Goal: Task Accomplishment & Management: Manage account settings

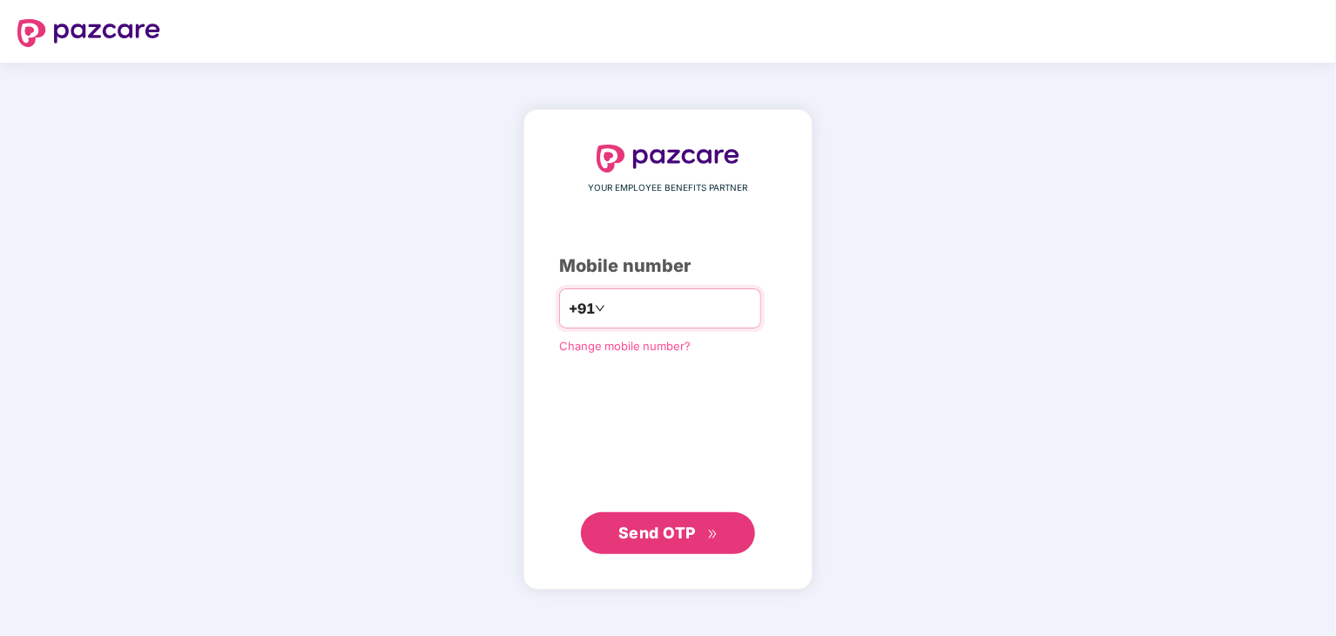
click at [609, 309] on input "number" at bounding box center [680, 308] width 143 height 28
type input "**********"
click at [690, 527] on span "Send OTP" at bounding box center [656, 531] width 77 height 18
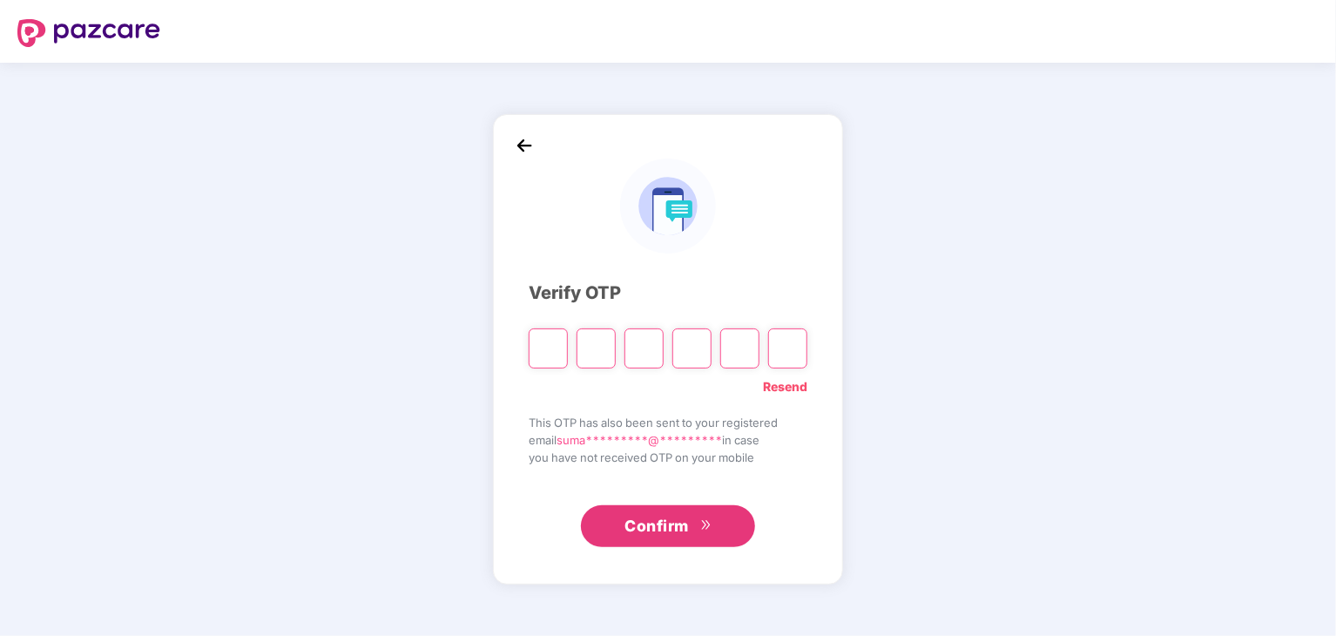
type input "*"
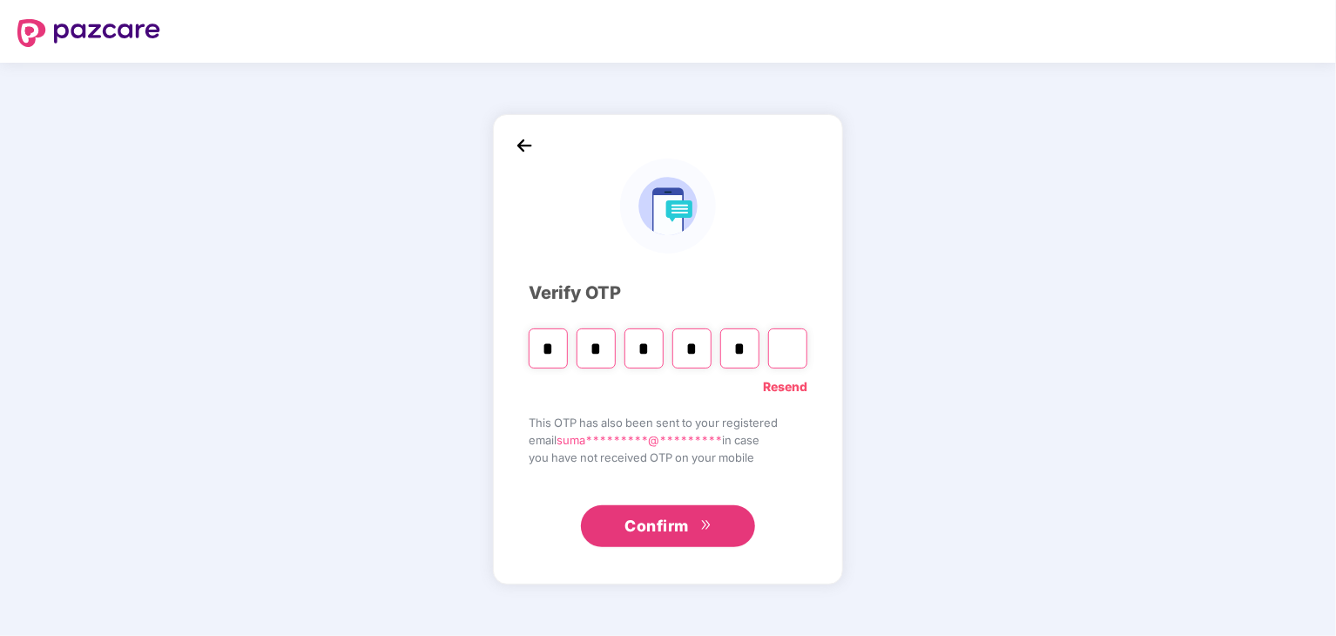
type input "*"
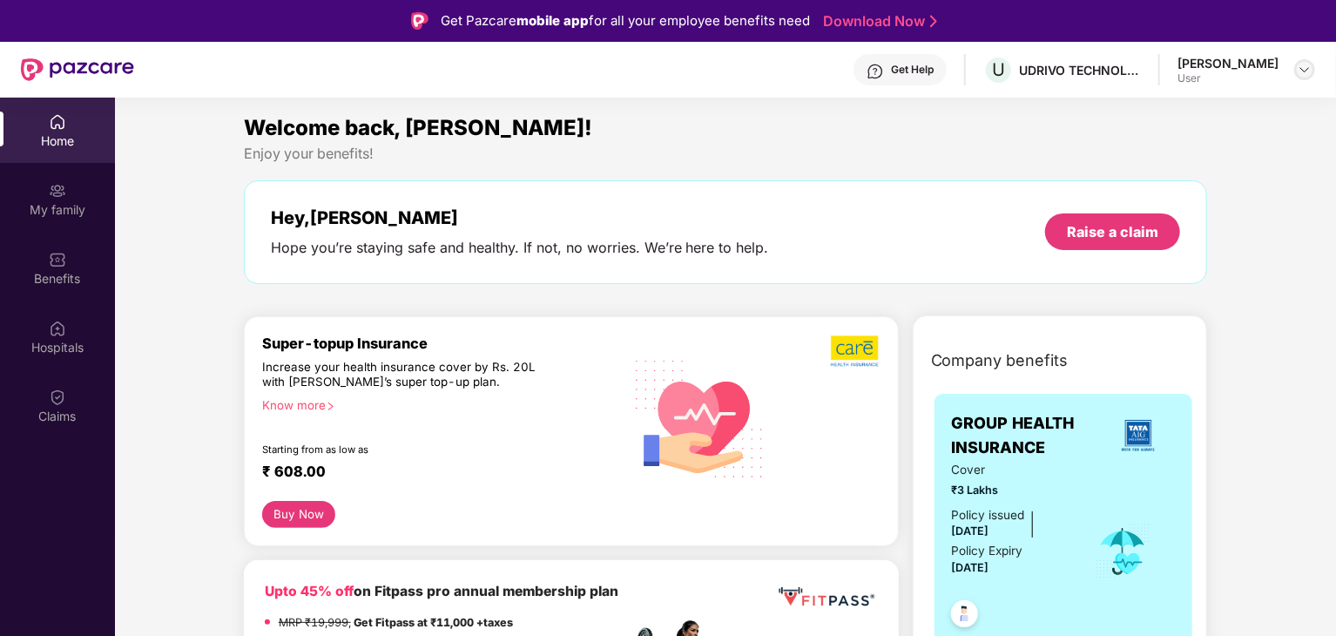
click at [1298, 65] on img at bounding box center [1304, 70] width 14 height 14
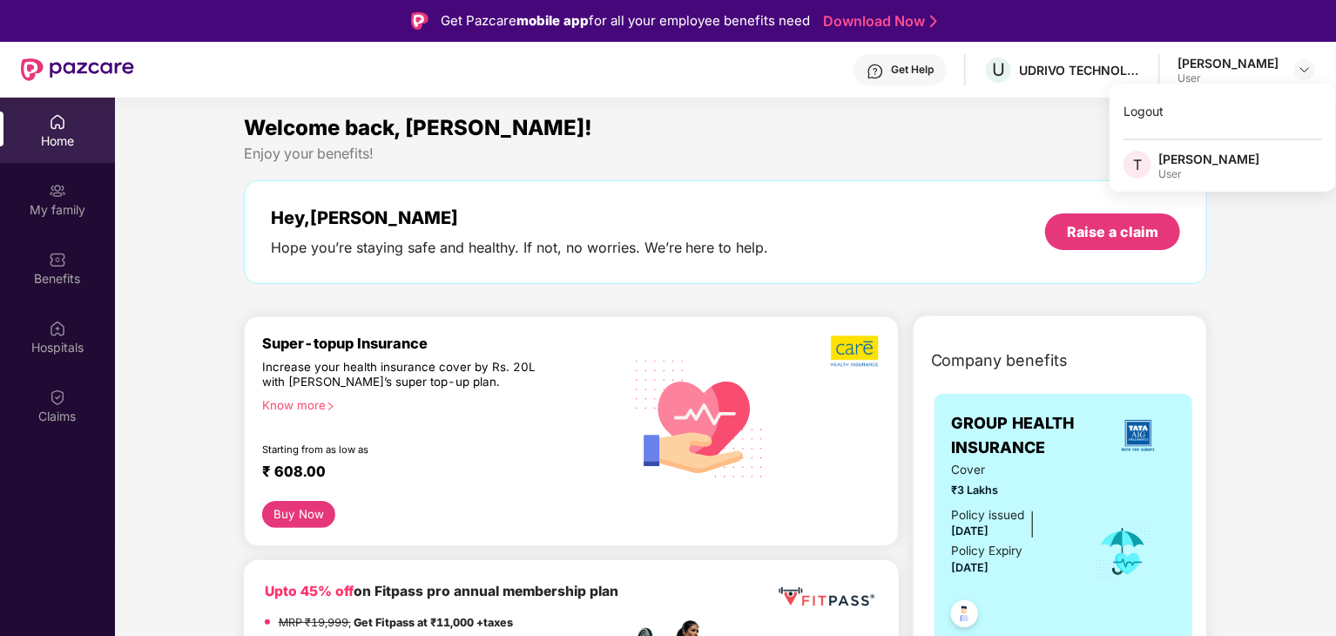
click at [992, 106] on section "Welcome back, [PERSON_NAME]! Enjoy your benefits! Hey, [PERSON_NAME] you’re sta…" at bounding box center [725, 416] width 1221 height 636
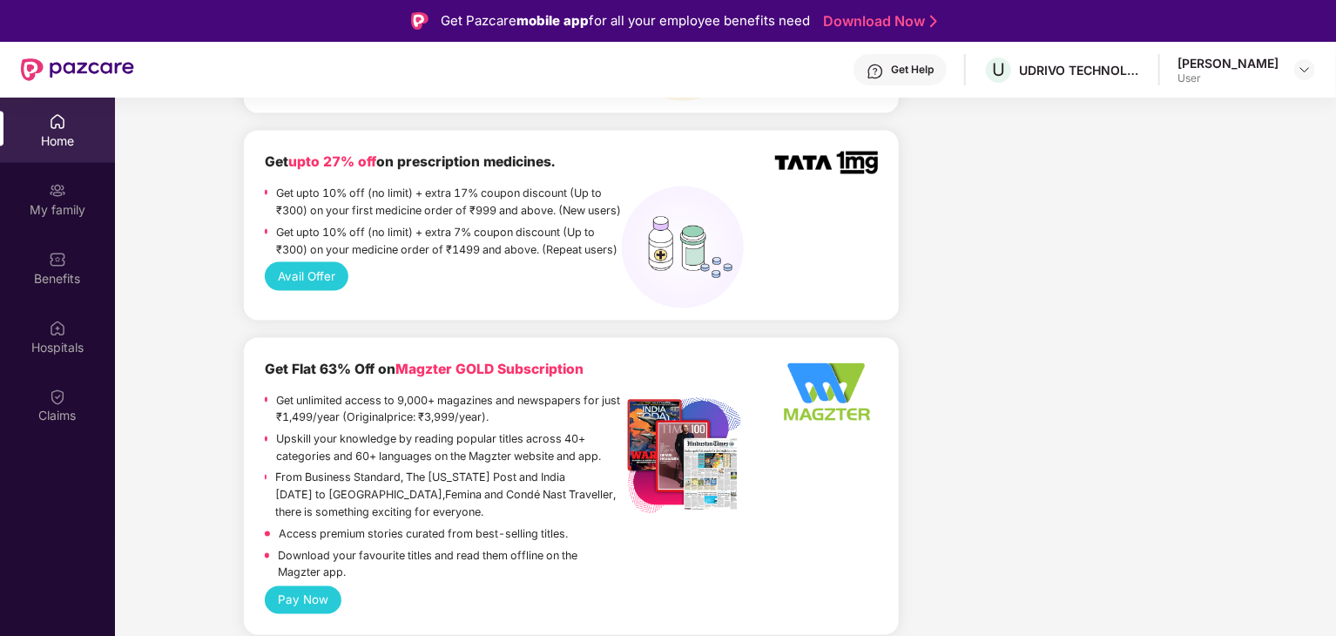
scroll to position [1351, 0]
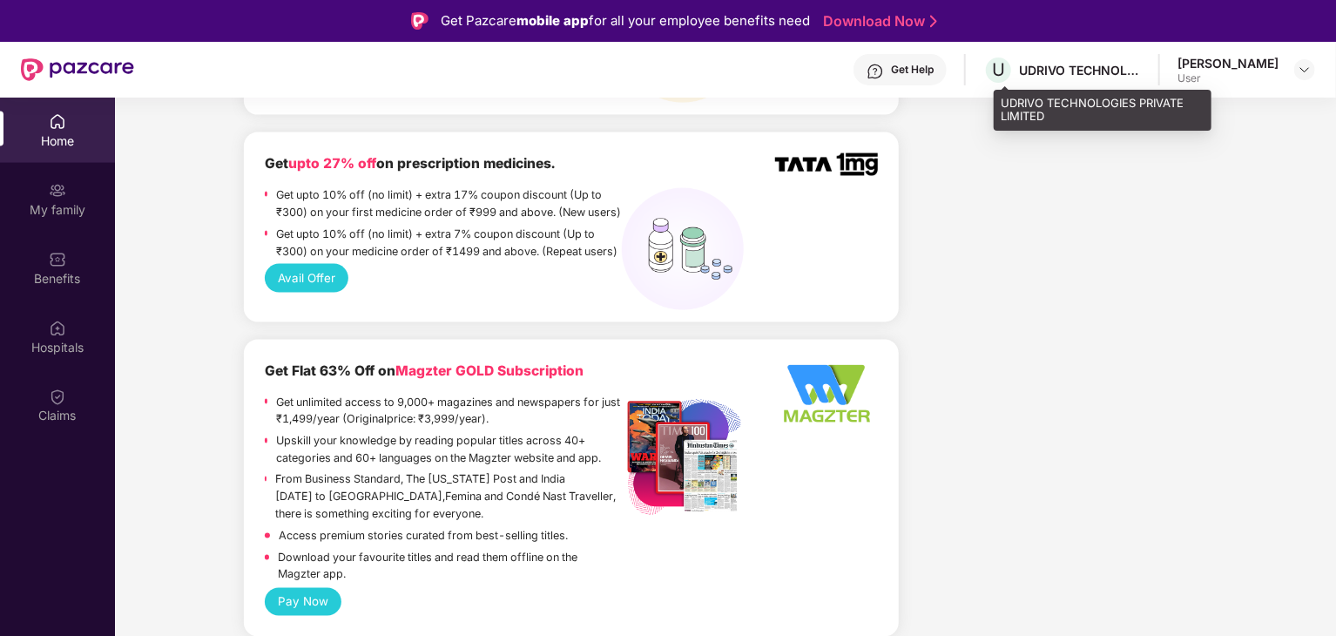
click at [1052, 64] on div "UDRIVO TECHNOLOGIES PRIVATE LIMITED" at bounding box center [1080, 70] width 122 height 17
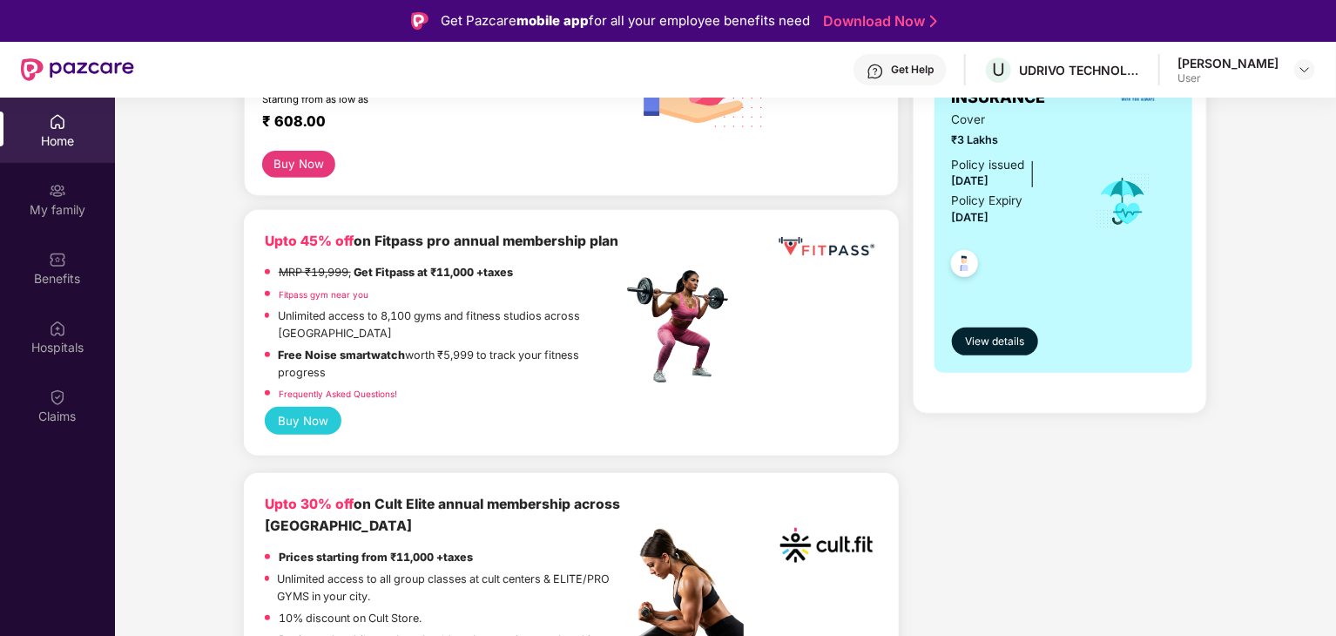
scroll to position [0, 0]
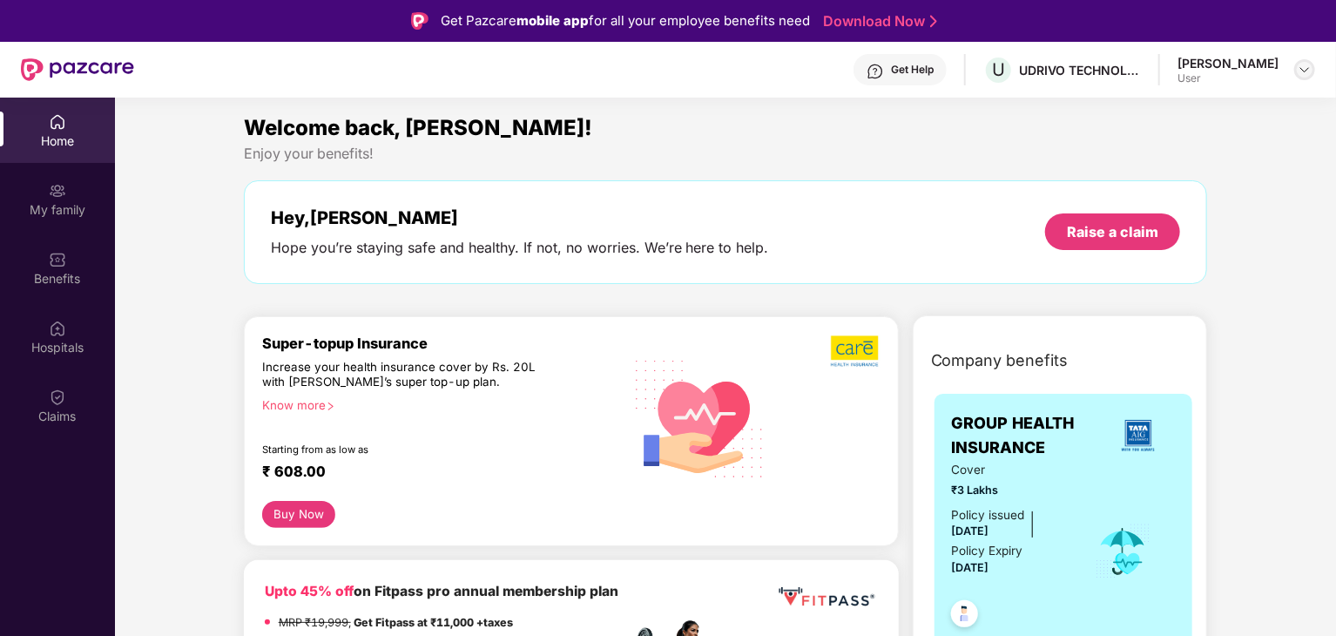
click at [1299, 64] on img at bounding box center [1304, 70] width 14 height 14
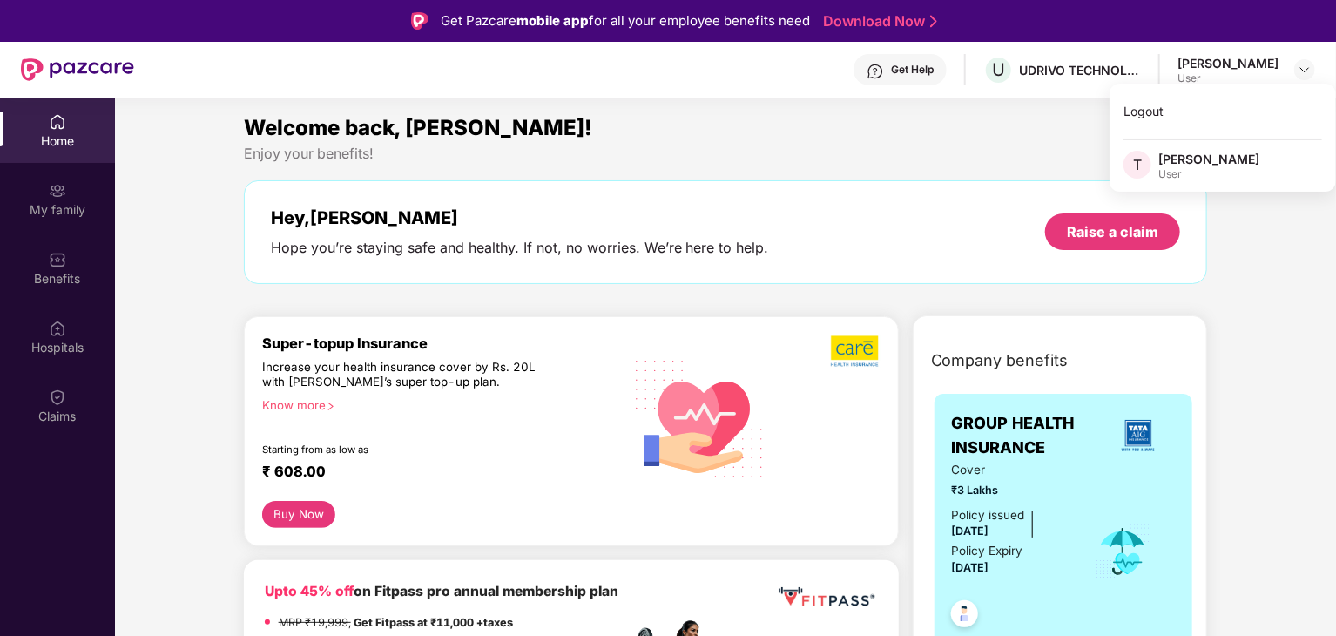
click at [1192, 158] on div "[PERSON_NAME]" at bounding box center [1208, 159] width 101 height 17
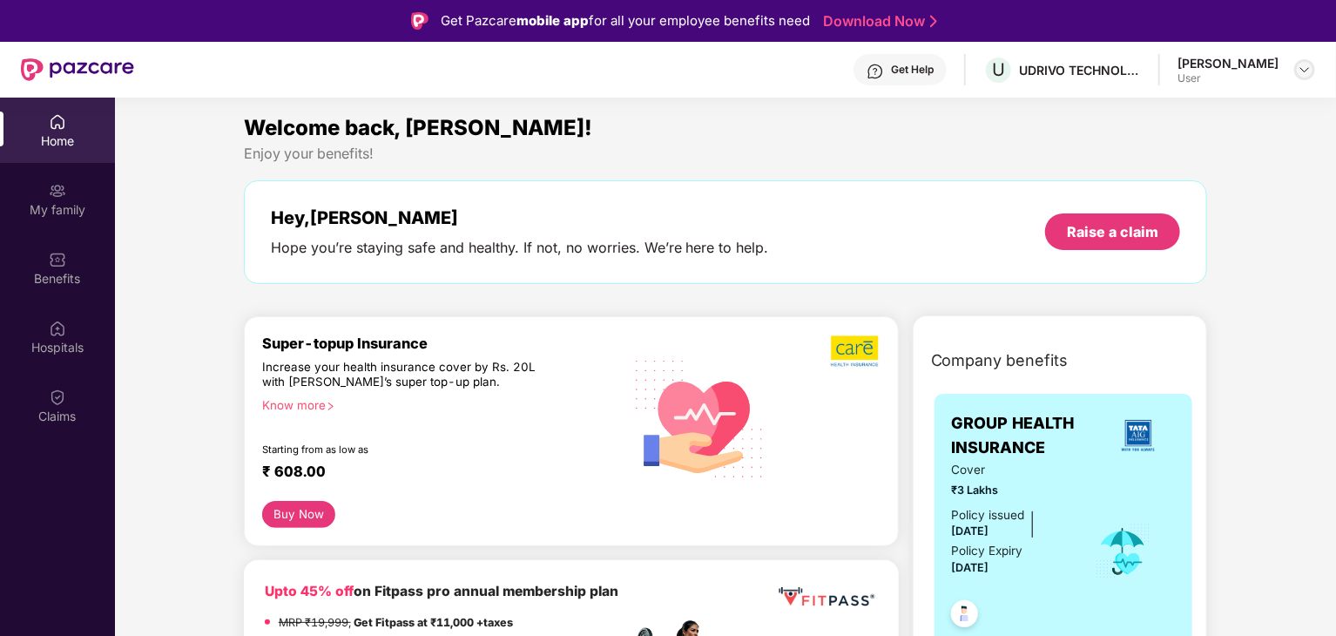
click at [1300, 64] on img at bounding box center [1304, 70] width 14 height 14
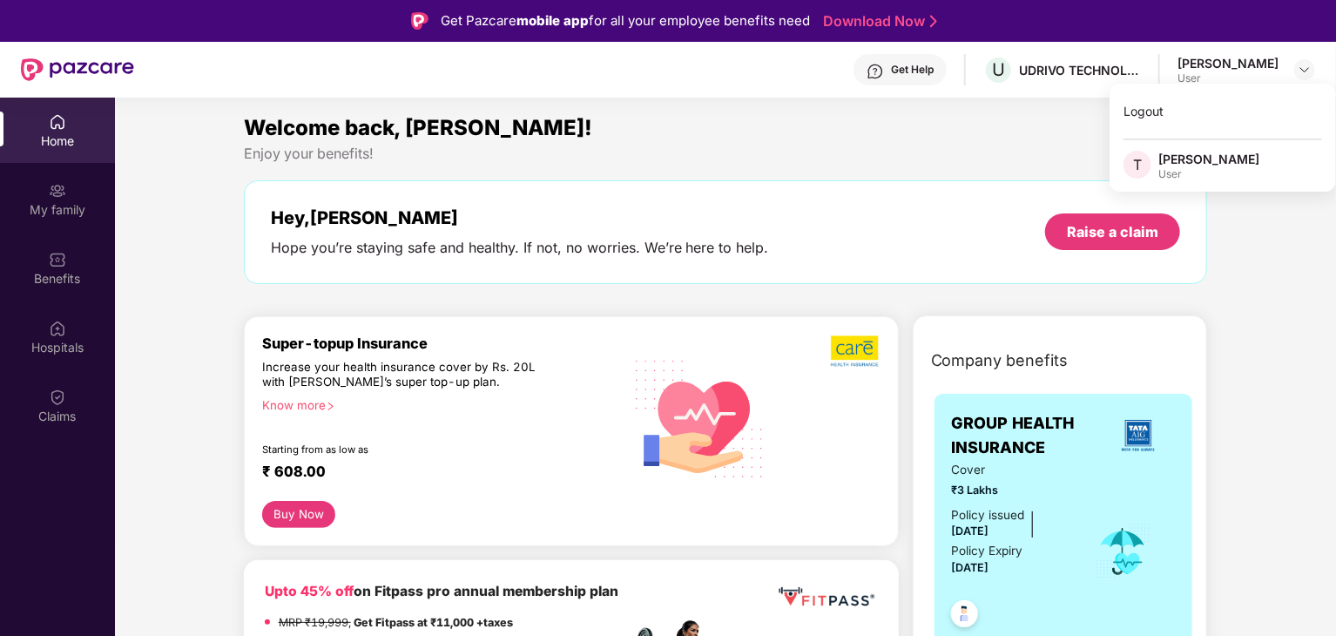
click at [1136, 161] on span "T" at bounding box center [1137, 164] width 9 height 21
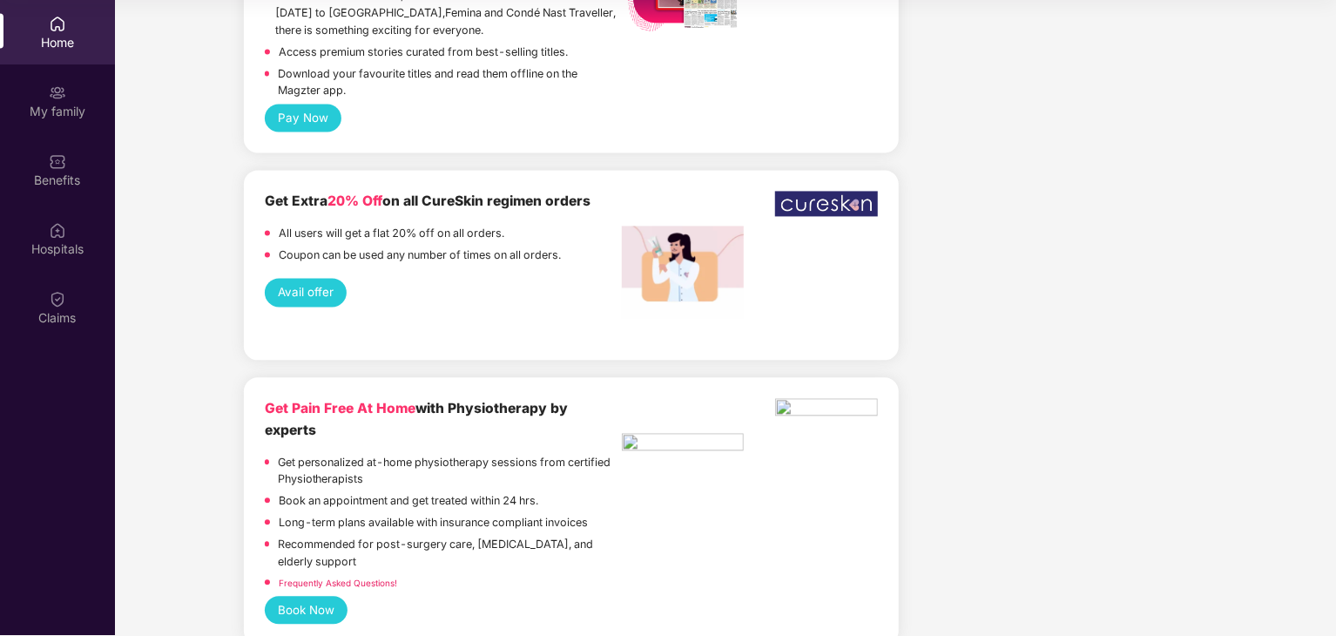
scroll to position [1716, 0]
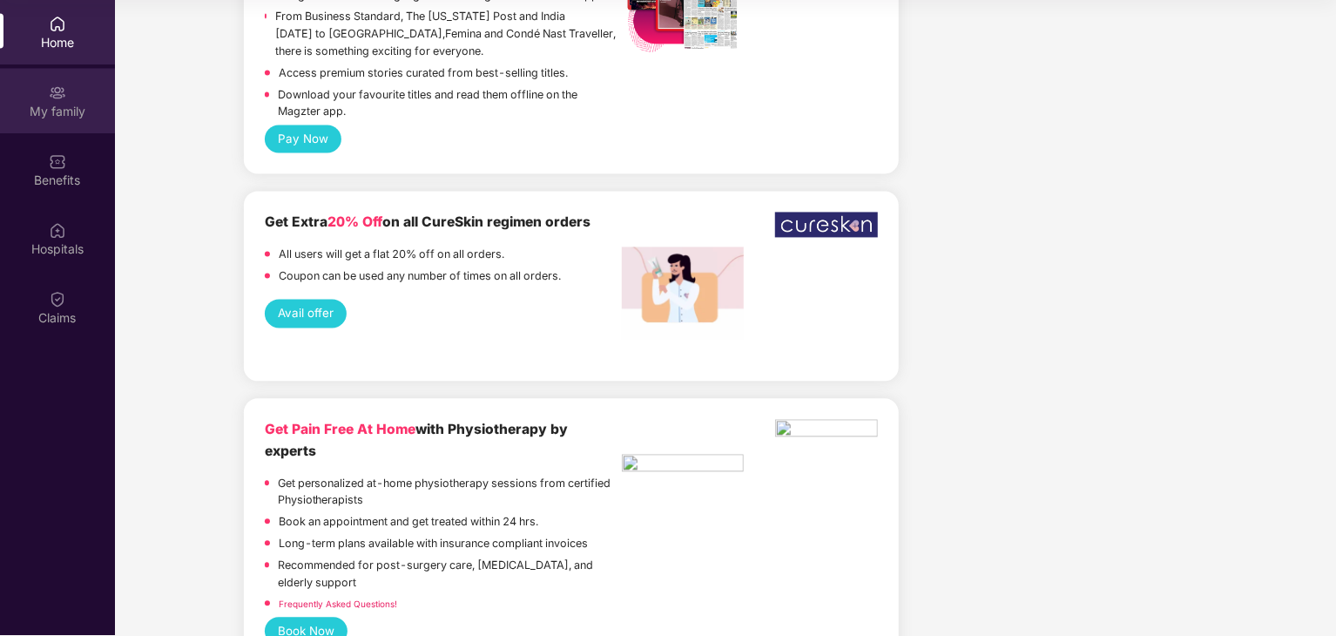
click at [45, 98] on div "My family" at bounding box center [57, 101] width 115 height 65
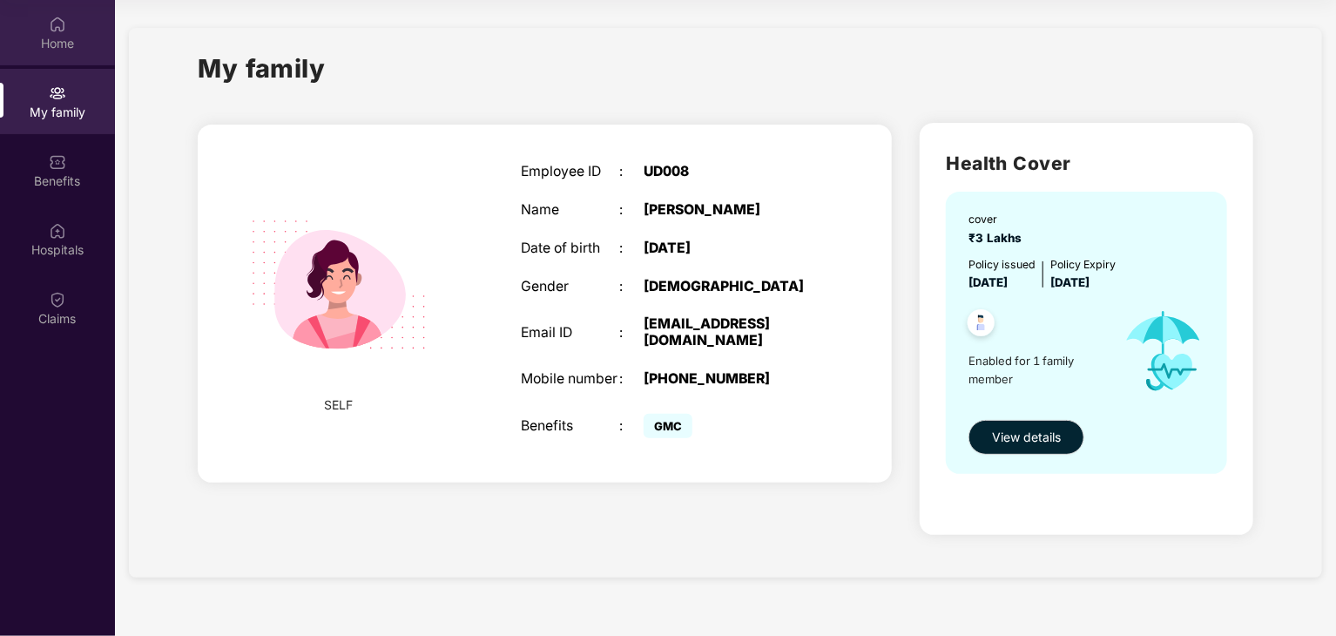
click at [60, 45] on div "Home" at bounding box center [57, 43] width 115 height 17
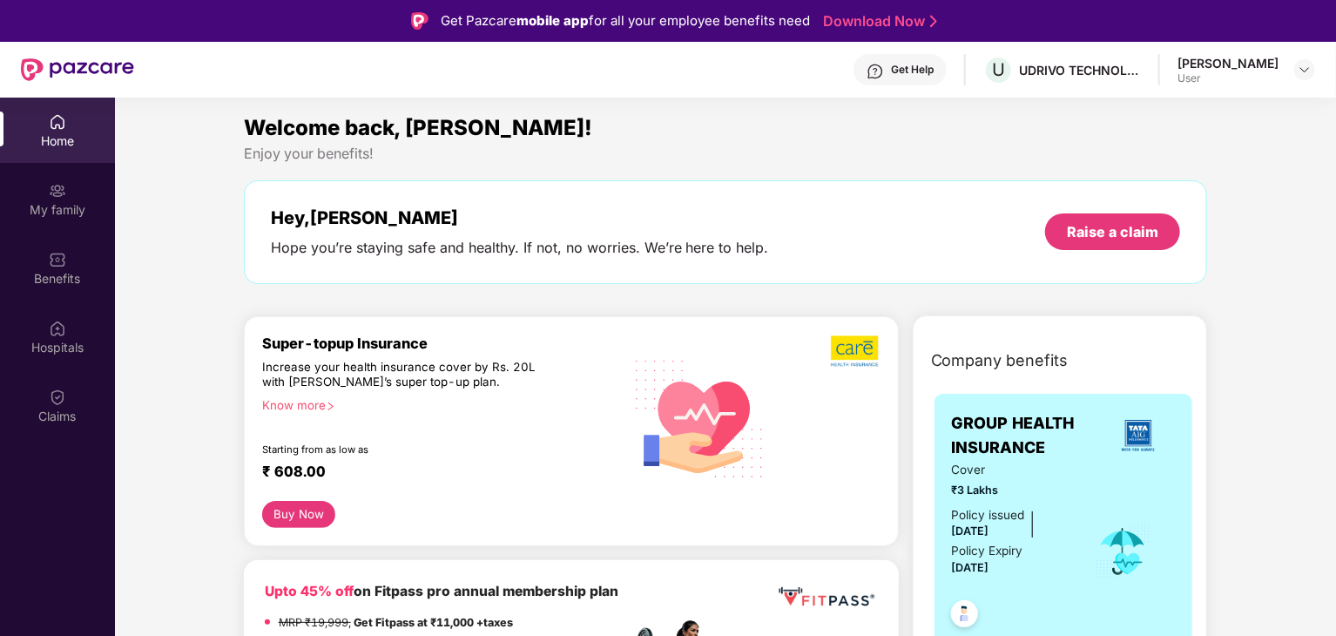
click at [919, 65] on div "Get Help" at bounding box center [912, 70] width 43 height 14
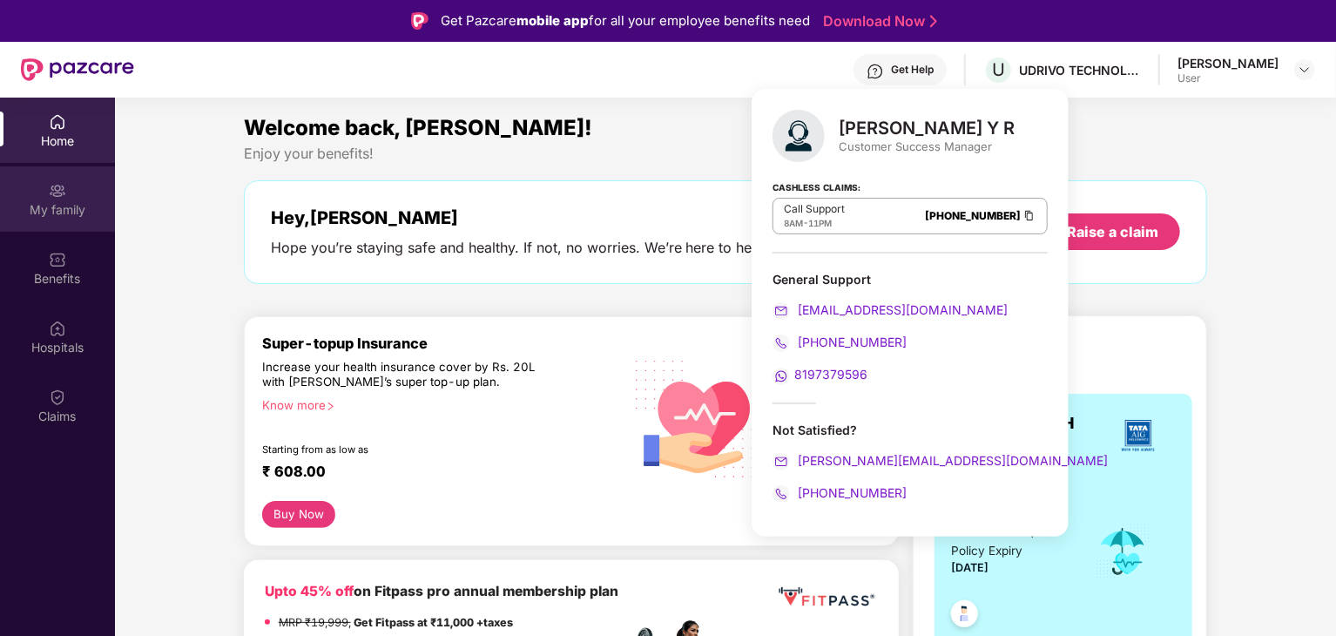
click at [53, 206] on div "My family" at bounding box center [57, 209] width 115 height 17
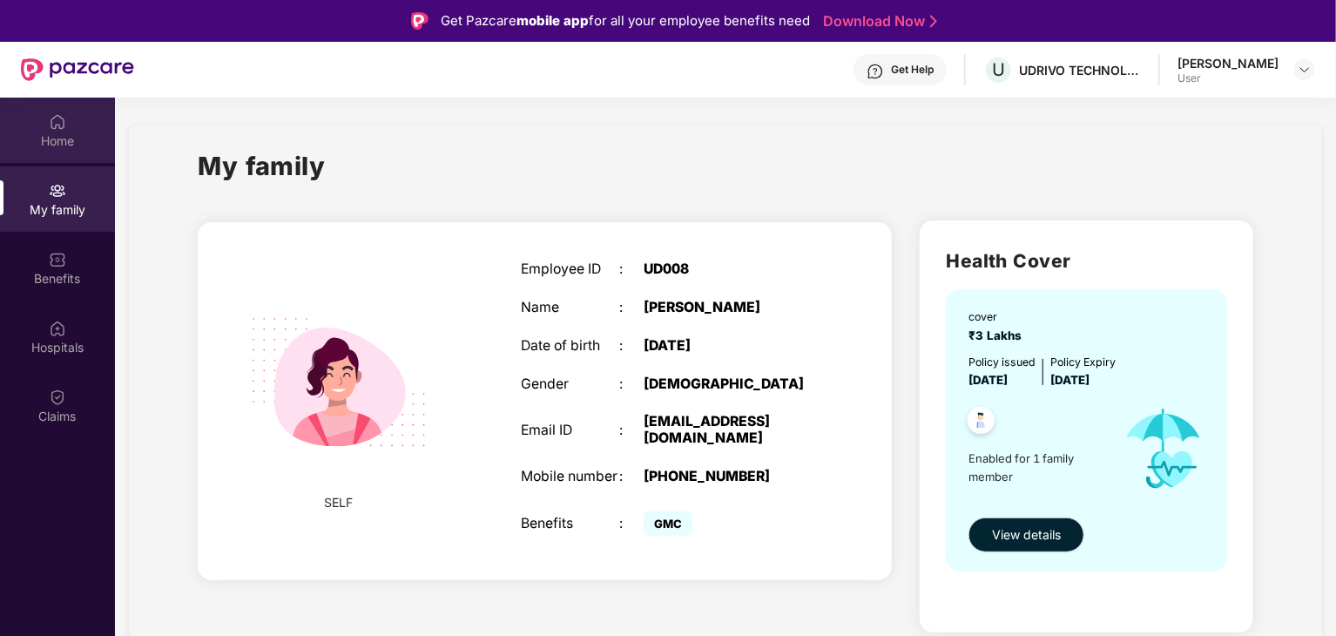
click at [32, 132] on div "Home" at bounding box center [57, 140] width 115 height 17
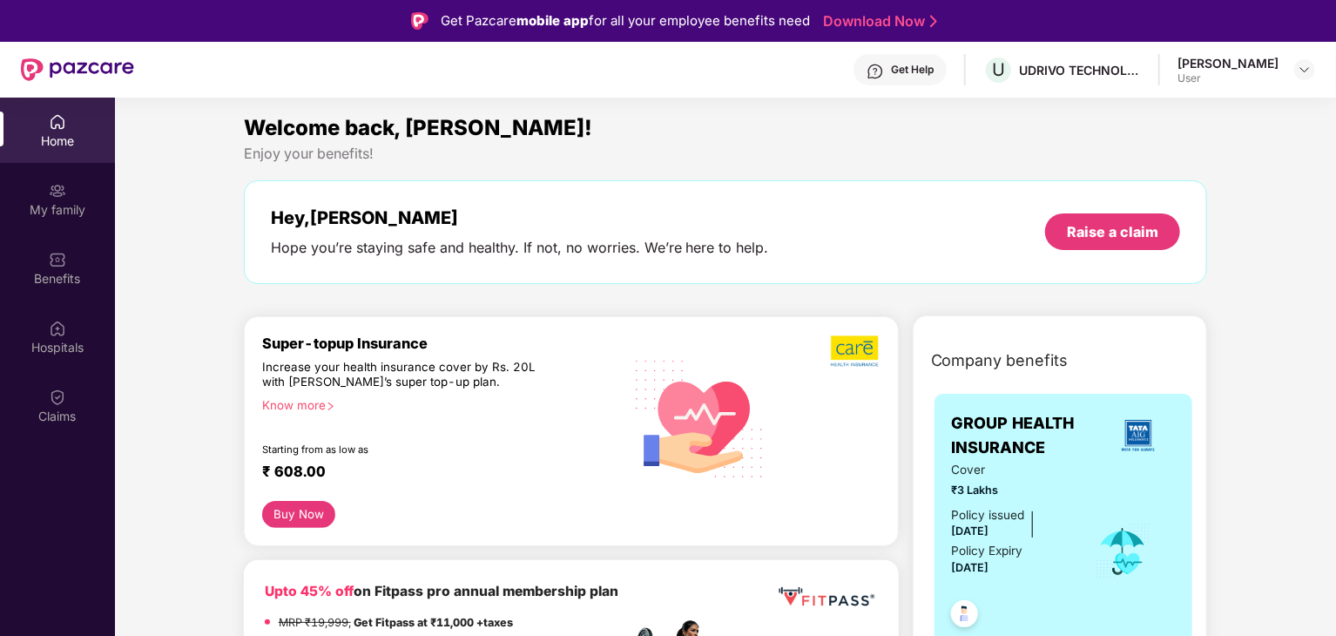
click at [910, 70] on div "Get Help" at bounding box center [912, 70] width 43 height 14
click at [608, 196] on div "Hey, [PERSON_NAME] you’re staying safe and healthy. If not, no worries. We’re h…" at bounding box center [726, 232] width 964 height 104
click at [44, 192] on div "My family" at bounding box center [57, 198] width 115 height 65
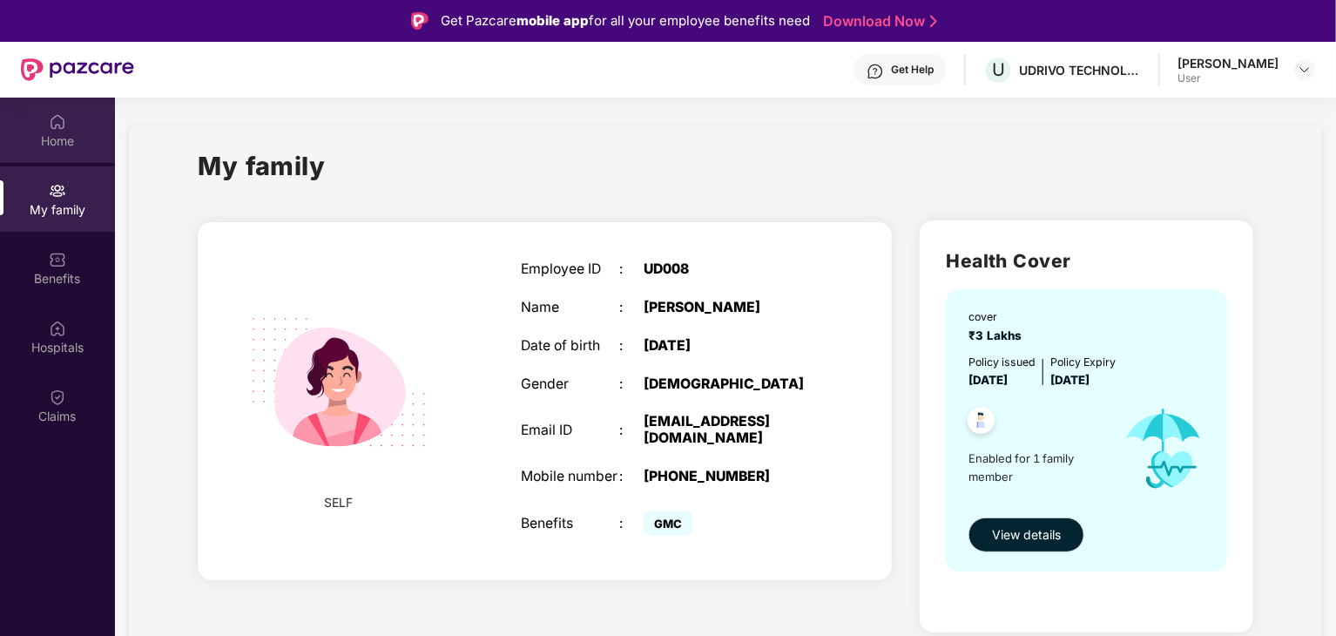
click at [49, 127] on img at bounding box center [57, 121] width 17 height 17
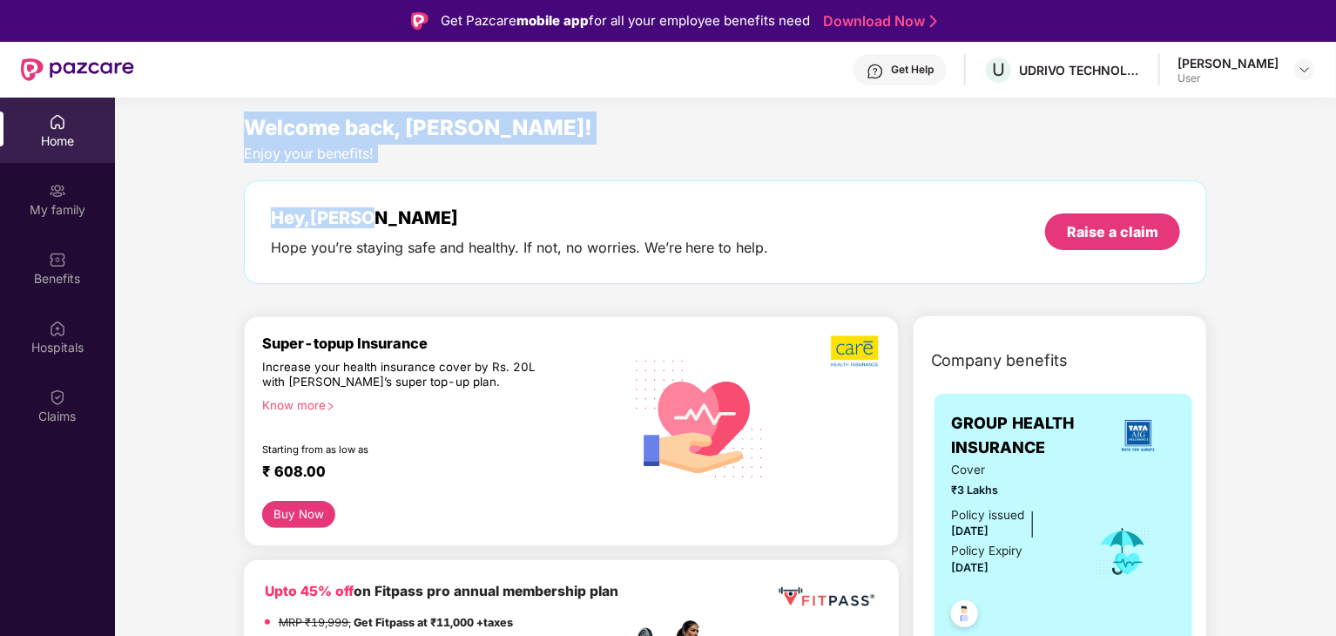
drag, startPoint x: 246, startPoint y: 128, endPoint x: 515, endPoint y: 171, distance: 272.4
click at [515, 171] on div "Welcome back, [PERSON_NAME]! Enjoy your benefits! Hey, [PERSON_NAME] you’re sta…" at bounding box center [726, 206] width 978 height 190
